Goal: Task Accomplishment & Management: Use online tool/utility

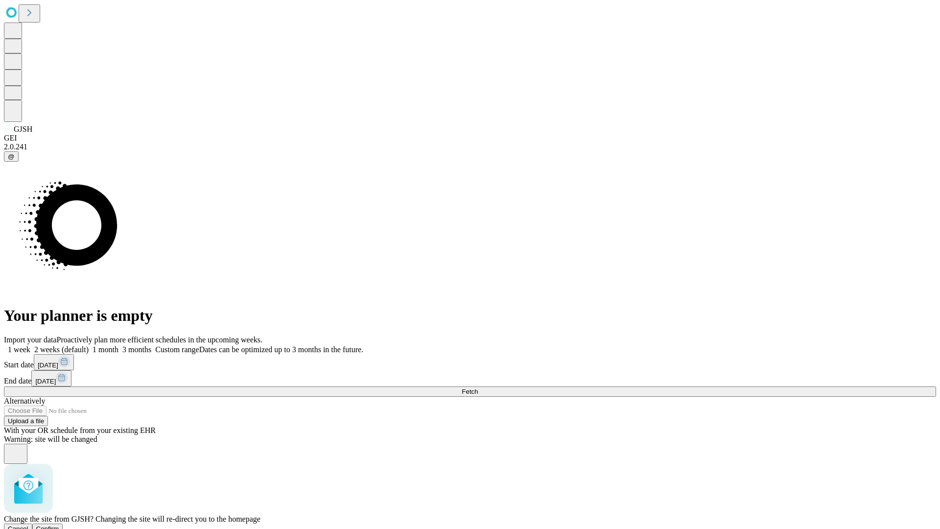
click at [59, 525] on span "Confirm" at bounding box center [47, 528] width 23 height 7
click at [89, 345] on label "2 weeks (default)" at bounding box center [59, 349] width 58 height 8
click at [478, 388] on span "Fetch" at bounding box center [470, 391] width 16 height 7
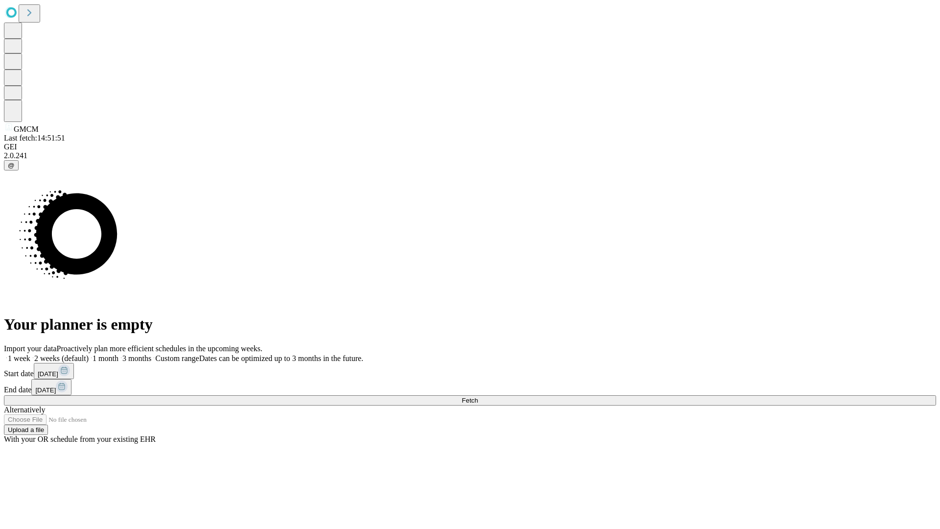
click at [89, 354] on label "2 weeks (default)" at bounding box center [59, 358] width 58 height 8
click at [478, 397] on span "Fetch" at bounding box center [470, 400] width 16 height 7
click at [89, 354] on label "2 weeks (default)" at bounding box center [59, 358] width 58 height 8
click at [478, 397] on span "Fetch" at bounding box center [470, 400] width 16 height 7
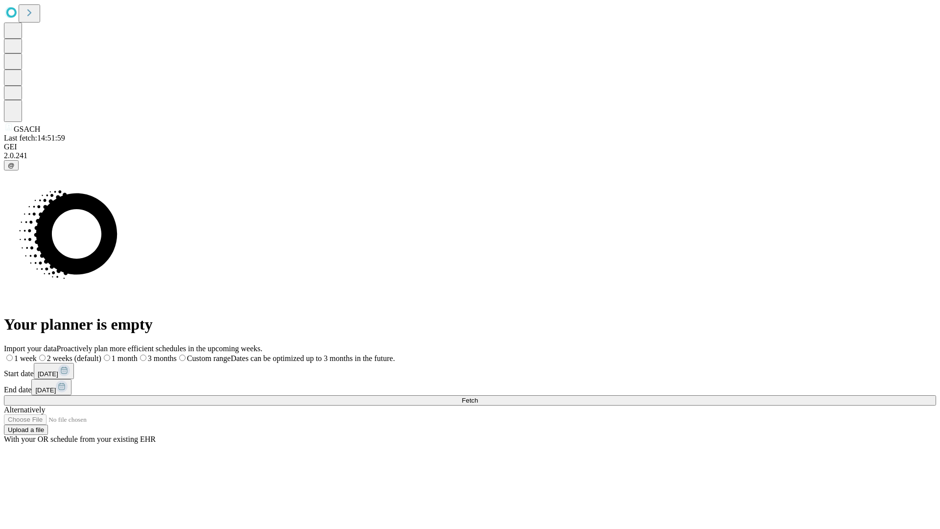
click at [478, 397] on span "Fetch" at bounding box center [470, 400] width 16 height 7
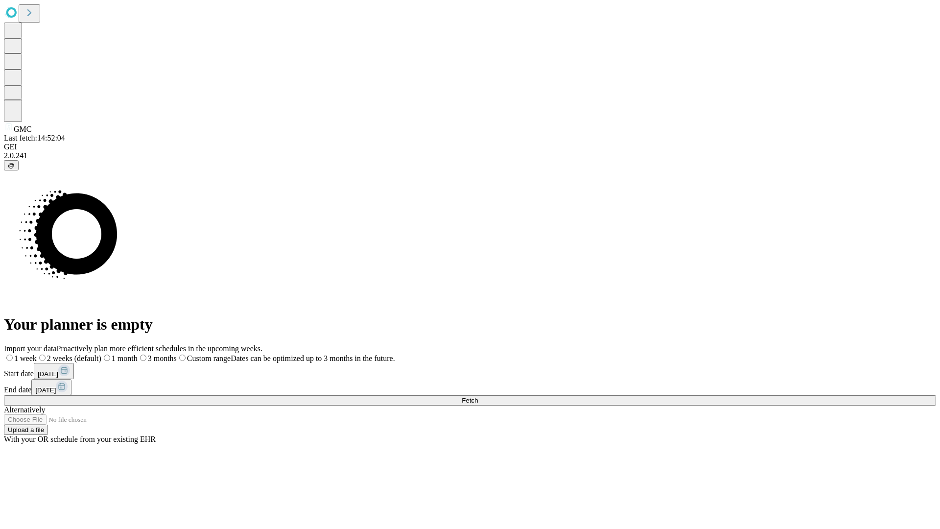
click at [101, 354] on label "2 weeks (default)" at bounding box center [69, 358] width 65 height 8
click at [478, 397] on span "Fetch" at bounding box center [470, 400] width 16 height 7
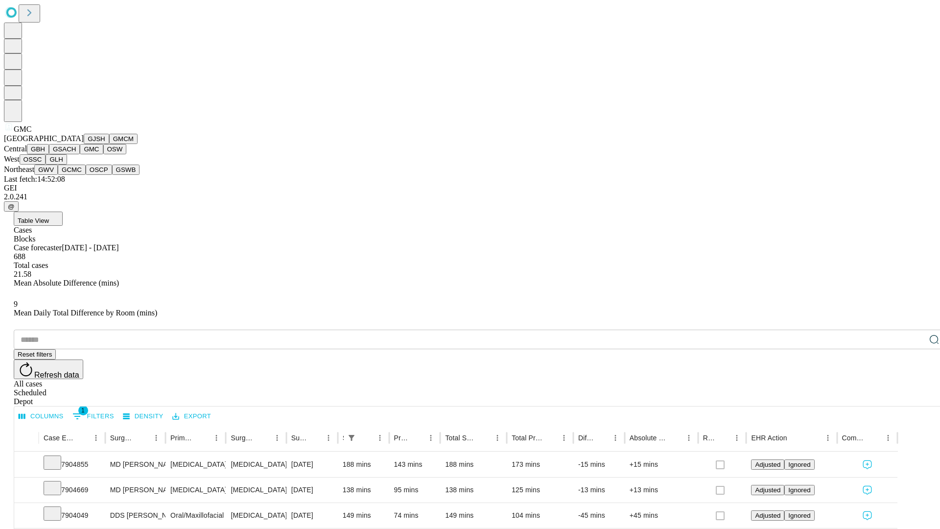
click at [103, 154] on button "OSW" at bounding box center [115, 149] width 24 height 10
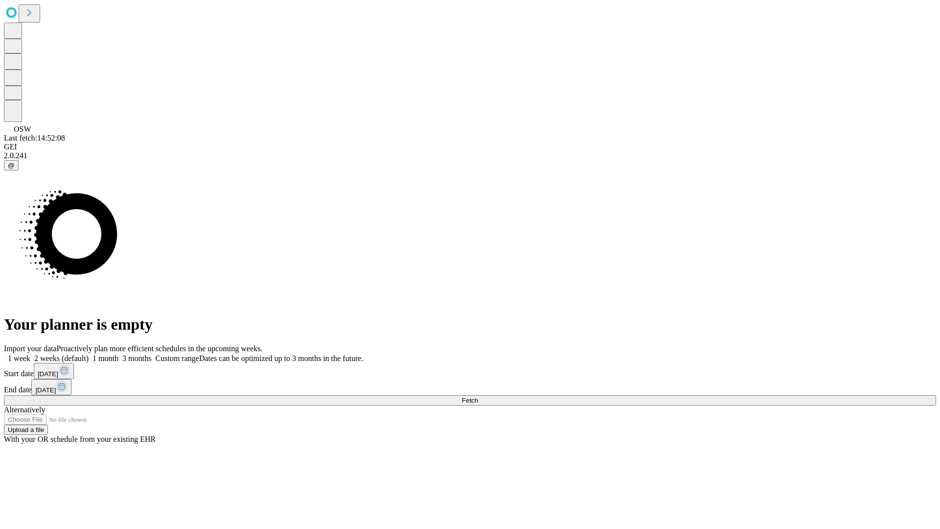
click at [89, 354] on label "2 weeks (default)" at bounding box center [59, 358] width 58 height 8
click at [478, 397] on span "Fetch" at bounding box center [470, 400] width 16 height 7
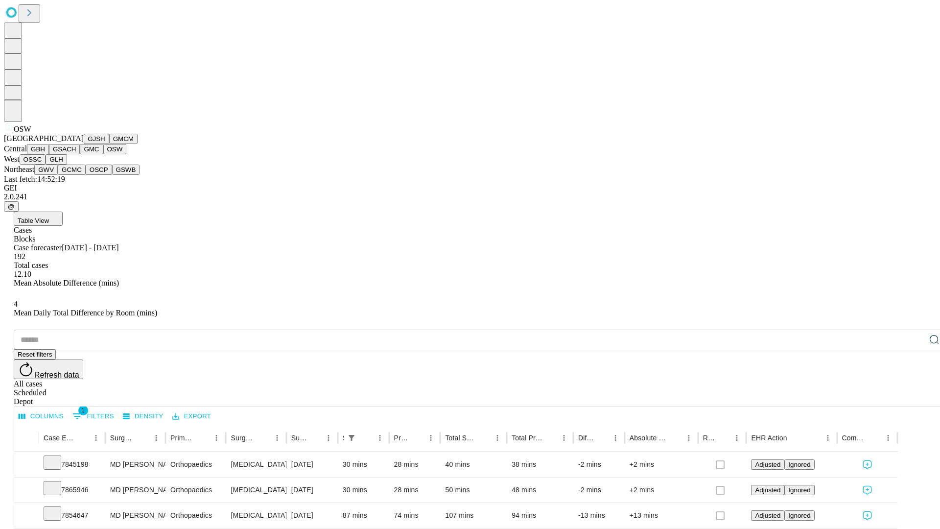
click at [46, 165] on button "OSSC" at bounding box center [33, 159] width 26 height 10
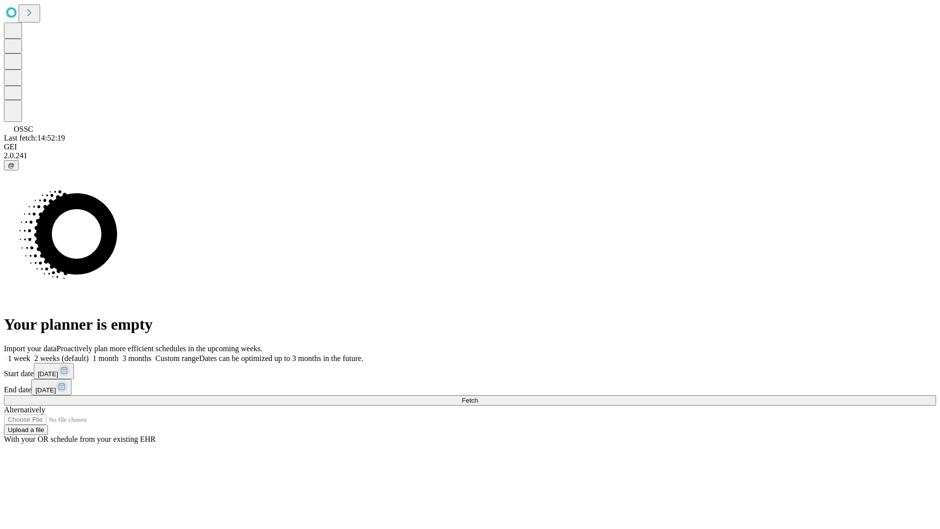
click at [89, 354] on label "2 weeks (default)" at bounding box center [59, 358] width 58 height 8
click at [478, 397] on span "Fetch" at bounding box center [470, 400] width 16 height 7
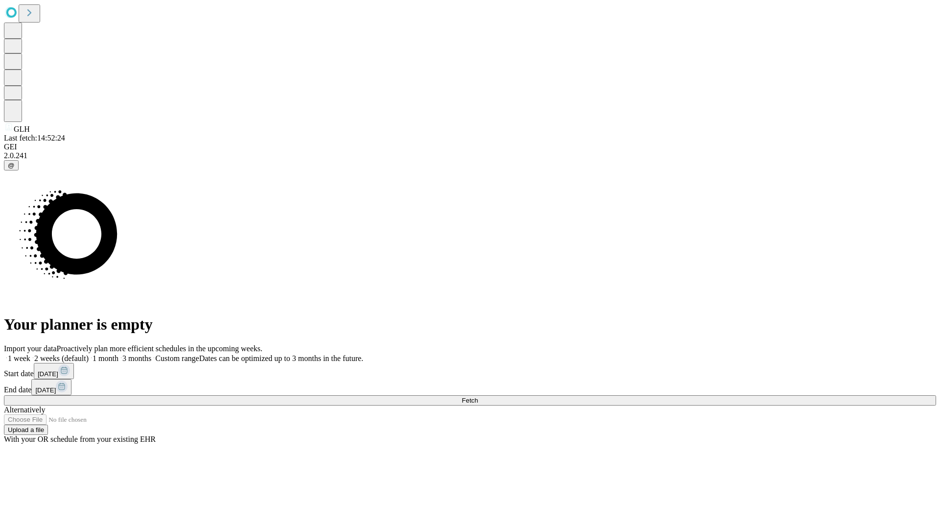
click at [478, 397] on span "Fetch" at bounding box center [470, 400] width 16 height 7
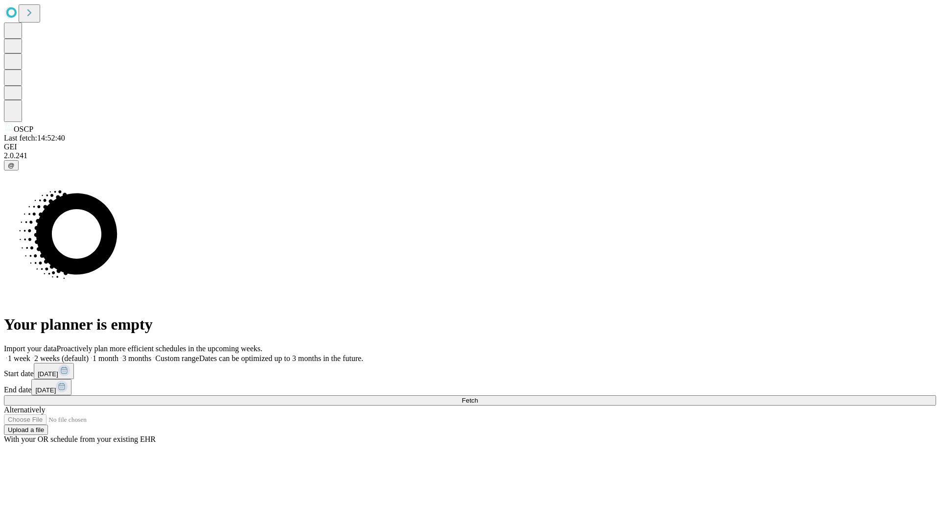
click at [89, 354] on label "2 weeks (default)" at bounding box center [59, 358] width 58 height 8
click at [478, 397] on span "Fetch" at bounding box center [470, 400] width 16 height 7
